Goal: Transaction & Acquisition: Obtain resource

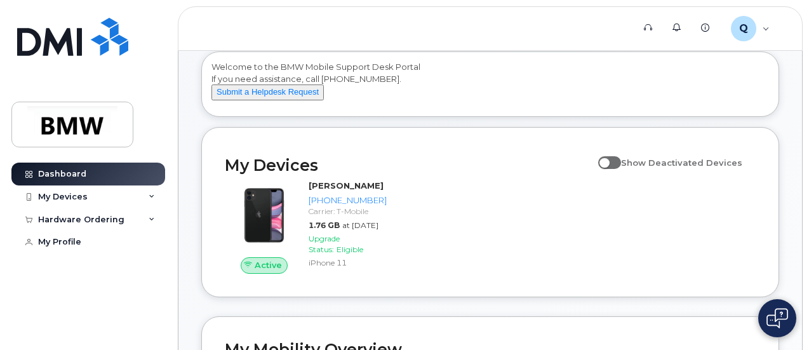
scroll to position [64, 0]
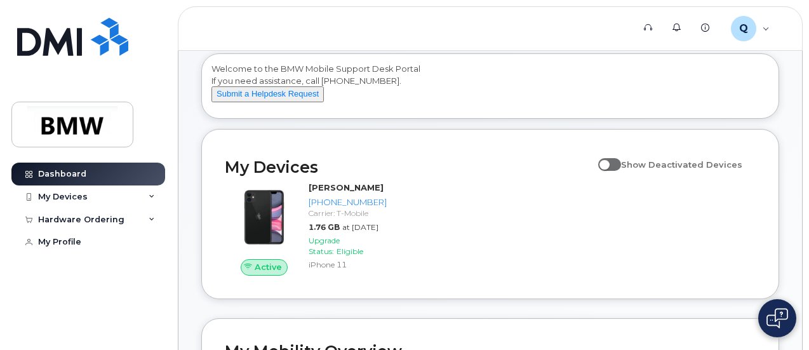
click at [621, 171] on span at bounding box center [609, 164] width 23 height 13
click at [608, 163] on input "Show Deactivated Devices" at bounding box center [603, 157] width 10 height 10
click at [620, 171] on span at bounding box center [609, 164] width 23 height 13
click at [608, 163] on input "Show Deactivated Devices" at bounding box center [603, 157] width 10 height 10
checkbox input "false"
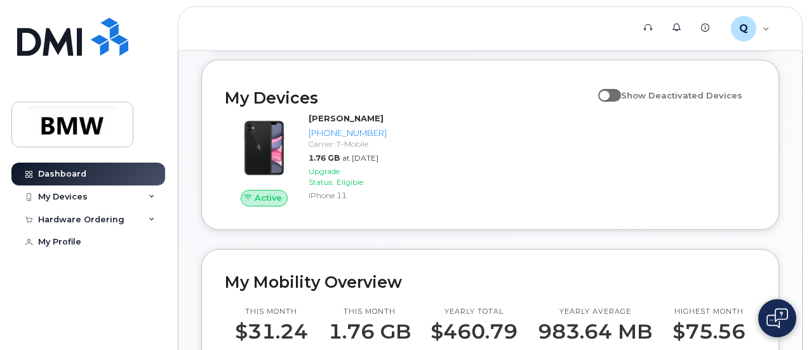
scroll to position [127, 0]
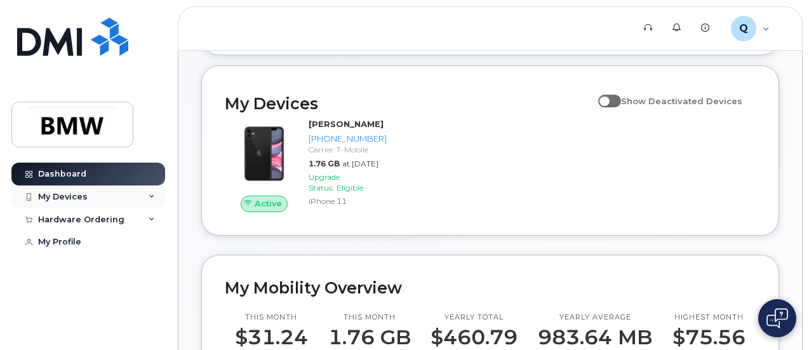
click at [158, 195] on div "My Devices" at bounding box center [88, 196] width 154 height 23
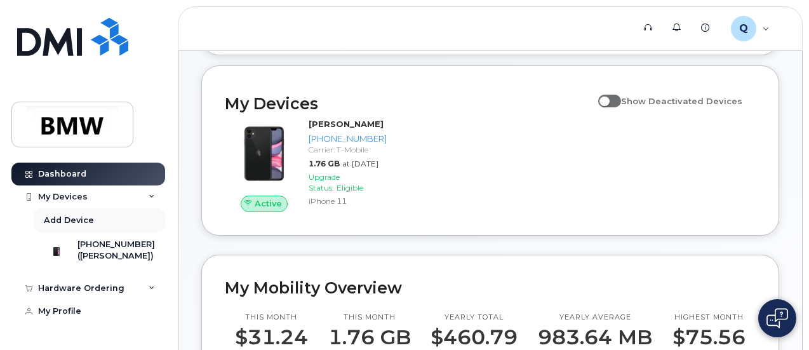
scroll to position [5, 0]
click at [136, 299] on div "Hardware Ordering" at bounding box center [88, 288] width 154 height 23
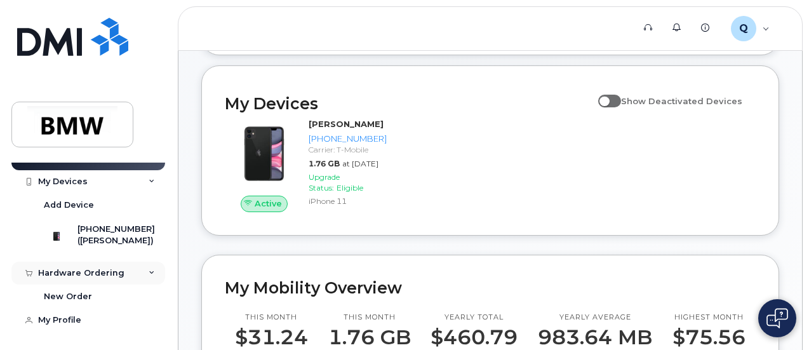
scroll to position [29, 0]
drag, startPoint x: 61, startPoint y: 290, endPoint x: 141, endPoint y: 277, distance: 81.1
click at [61, 291] on div "New Order" at bounding box center [68, 296] width 48 height 11
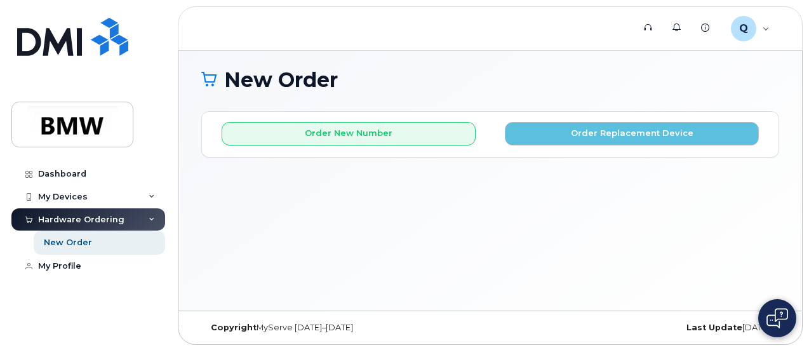
scroll to position [95, 0]
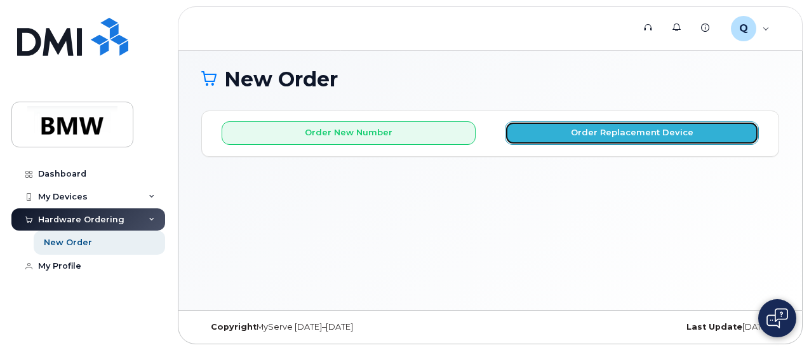
click at [619, 133] on button "Order Replacement Device" at bounding box center [632, 132] width 254 height 23
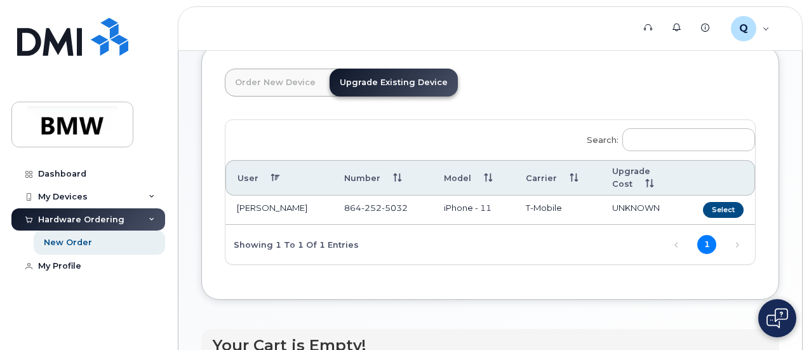
scroll to position [198, 0]
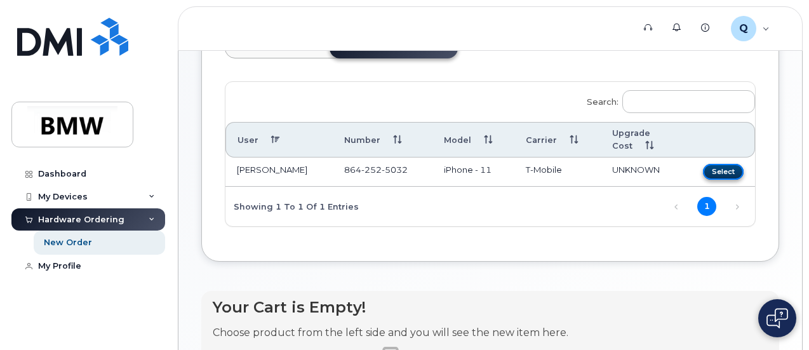
click at [703, 169] on button "Select" at bounding box center [723, 172] width 41 height 16
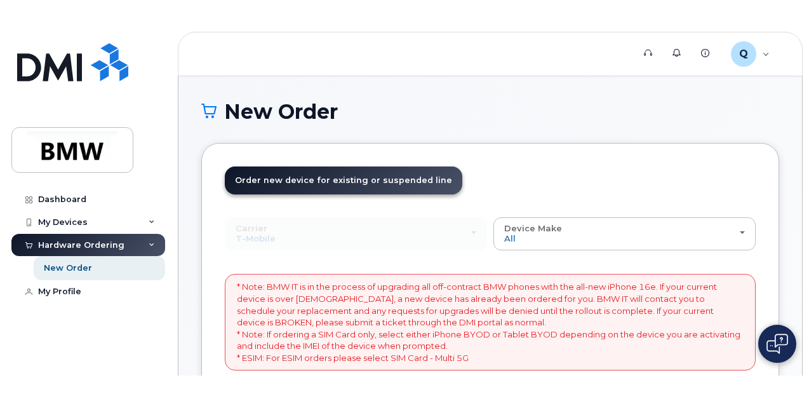
scroll to position [85, 0]
